Goal: Task Accomplishment & Management: Manage account settings

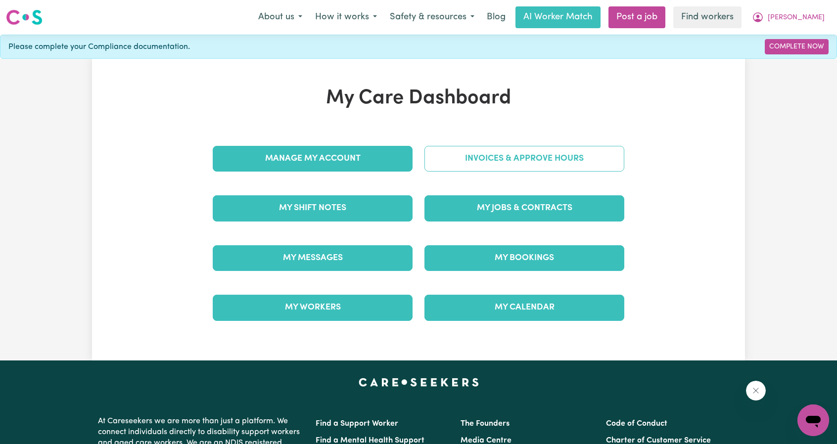
click at [545, 166] on link "Invoices & Approve Hours" at bounding box center [524, 159] width 200 height 26
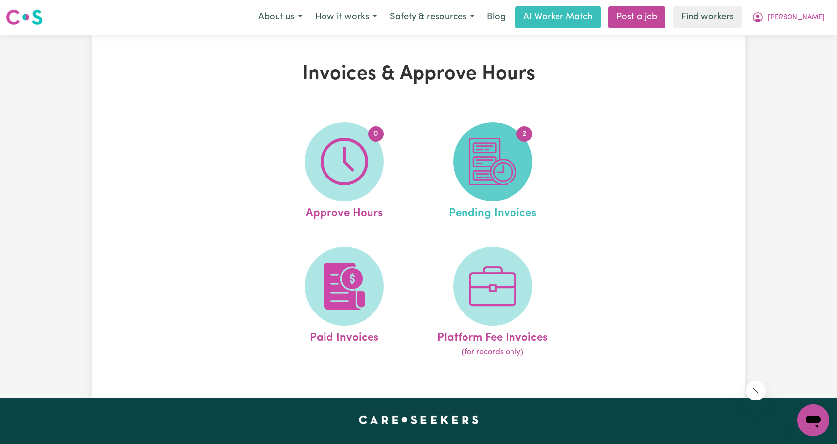
click at [509, 188] on span "2" at bounding box center [492, 161] width 79 height 79
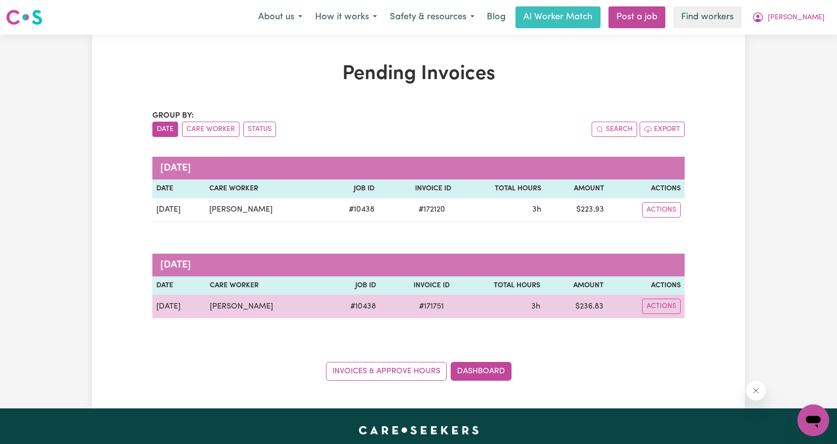
click at [666, 297] on td "Actions" at bounding box center [645, 307] width 77 height 24
click at [668, 307] on button "Actions" at bounding box center [661, 306] width 39 height 15
click at [684, 321] on link "Download Invoice" at bounding box center [684, 330] width 91 height 20
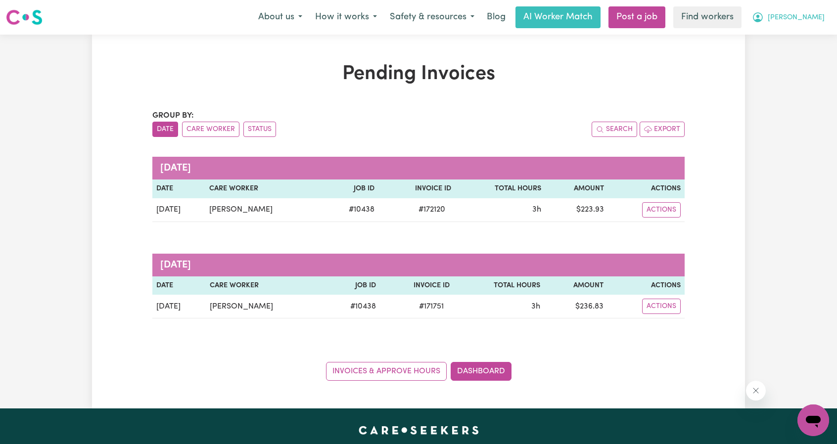
click at [805, 24] on button "[PERSON_NAME]" at bounding box center [788, 17] width 86 height 21
click at [788, 52] on link "Logout" at bounding box center [791, 56] width 78 height 19
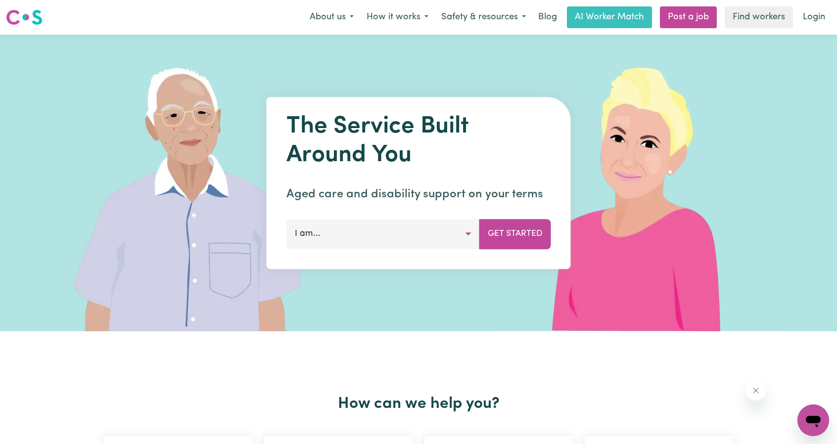
click at [817, 28] on div "Menu About us How it works Safety & resources Blog AI Worker Match Post a job F…" at bounding box center [418, 17] width 837 height 23
click at [814, 19] on link "Login" at bounding box center [814, 17] width 34 height 22
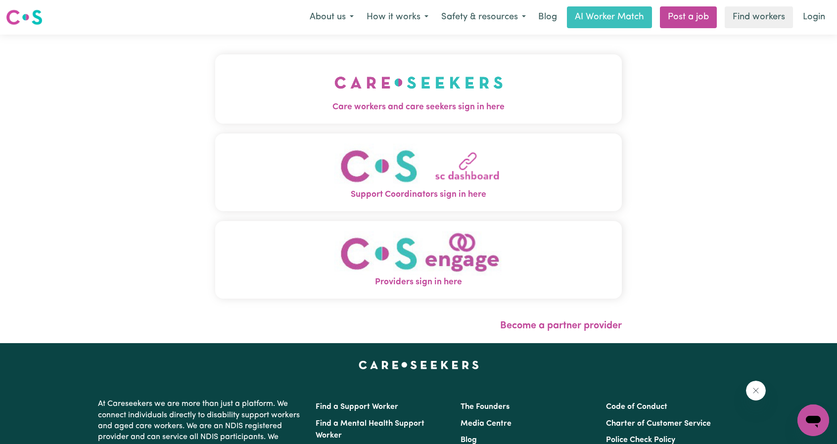
click at [385, 70] on button "Care workers and care seekers sign in here" at bounding box center [418, 88] width 407 height 69
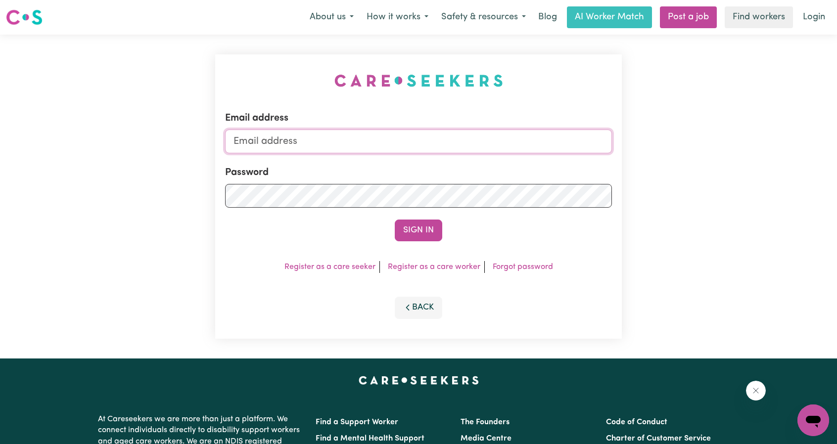
click at [381, 139] on input "Email address" at bounding box center [418, 142] width 387 height 24
drag, startPoint x: 285, startPoint y: 143, endPoint x: 475, endPoint y: 154, distance: 190.2
click at [473, 154] on form "Email address [EMAIL_ADDRESS][PERSON_NAME][DOMAIN_NAME] Password Sign In" at bounding box center [418, 176] width 387 height 131
type input "[EMAIL_ADDRESS][DOMAIN_NAME]"
click at [416, 227] on button "Sign In" at bounding box center [418, 231] width 47 height 22
